Goal: Navigation & Orientation: Understand site structure

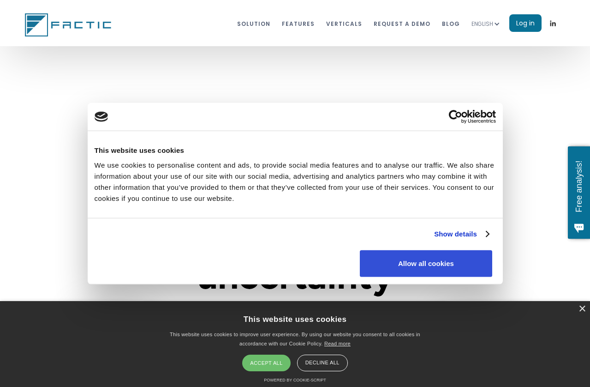
click at [492, 276] on button "Allow all cookies" at bounding box center [426, 263] width 132 height 27
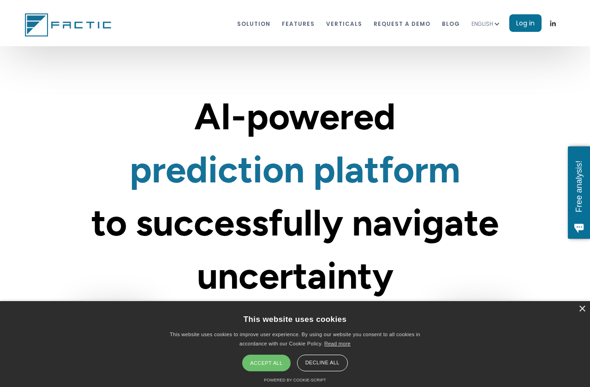
click at [268, 363] on div "Accept all" at bounding box center [266, 362] width 48 height 17
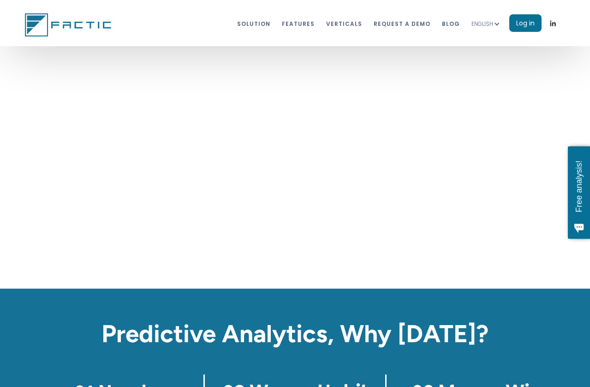
scroll to position [858, 0]
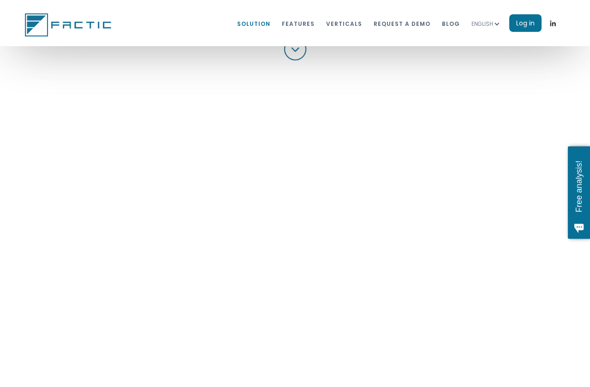
click at [269, 23] on link "Solution" at bounding box center [253, 23] width 33 height 17
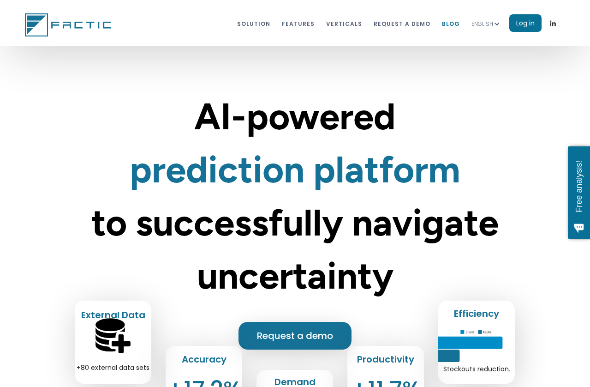
click at [453, 25] on link "blog" at bounding box center [451, 23] width 18 height 17
click at [258, 25] on link "Solution" at bounding box center [253, 23] width 33 height 17
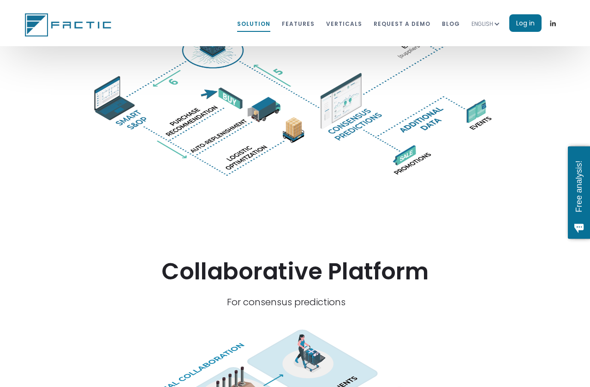
scroll to position [1920, 0]
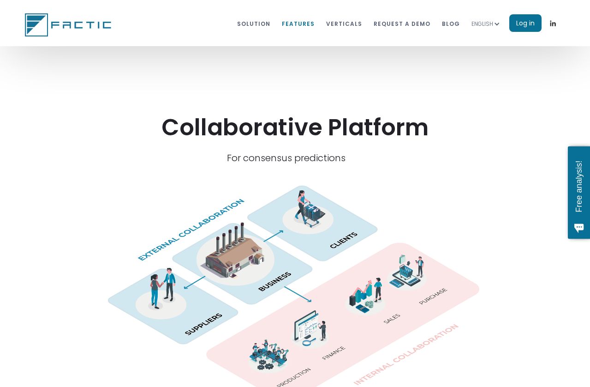
click at [309, 25] on link "features" at bounding box center [298, 23] width 33 height 17
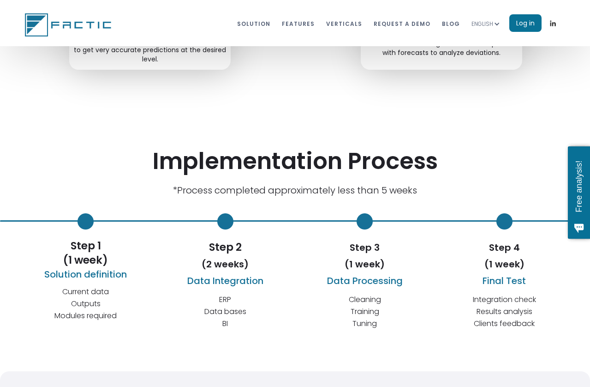
scroll to position [3139, 0]
